Goal: Transaction & Acquisition: Purchase product/service

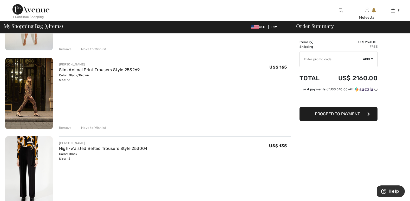
scroll to position [352, 0]
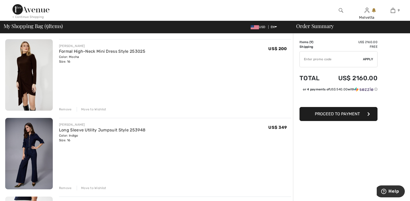
click at [66, 188] on div "Remove" at bounding box center [65, 188] width 13 height 5
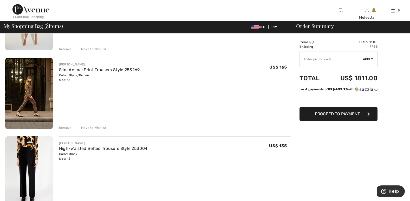
scroll to position [0, 0]
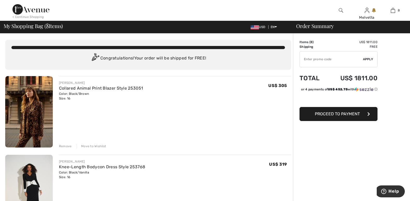
click at [25, 128] on img at bounding box center [29, 112] width 48 height 72
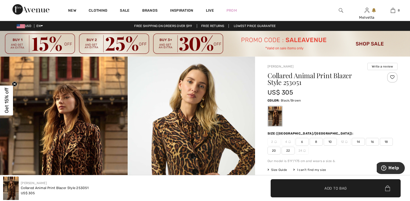
scroll to position [176, 0]
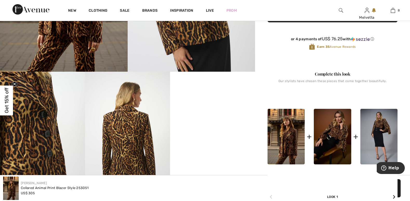
click at [225, 114] on video "Your browser does not support the video tag." at bounding box center [212, 93] width 85 height 43
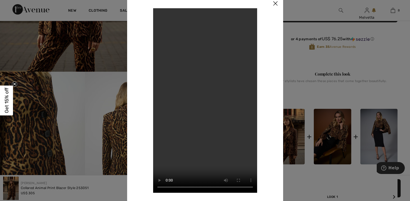
click at [274, 2] on img at bounding box center [276, 4] width 16 height 16
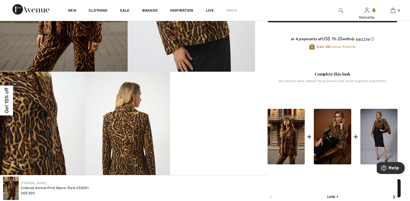
click at [126, 150] on img at bounding box center [127, 135] width 85 height 127
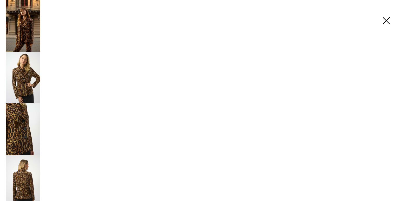
scroll to position [176, 0]
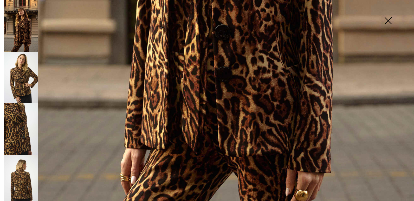
scroll to position [414, 0]
